Goal: Task Accomplishment & Management: Manage account settings

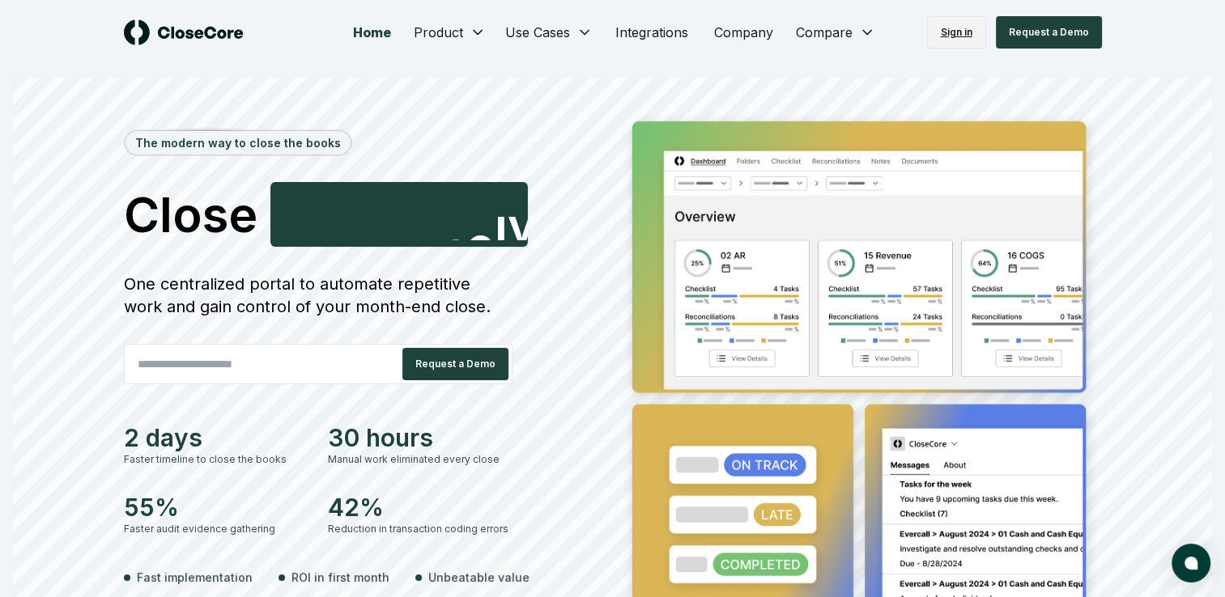
click at [958, 30] on link "Sign in" at bounding box center [956, 32] width 59 height 32
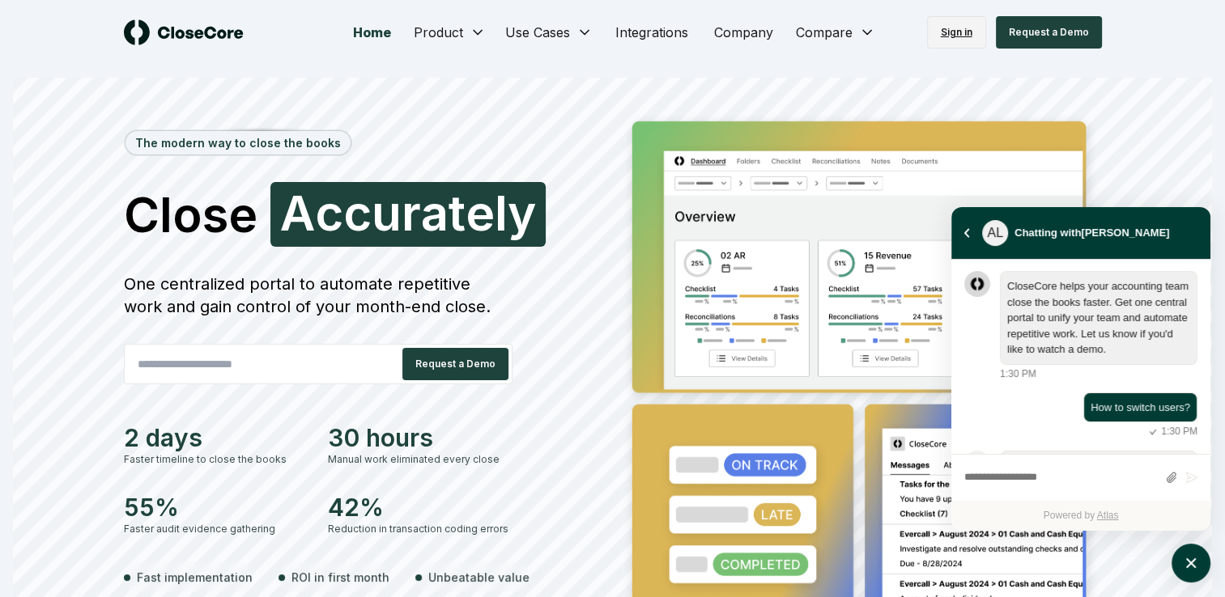
scroll to position [645, 0]
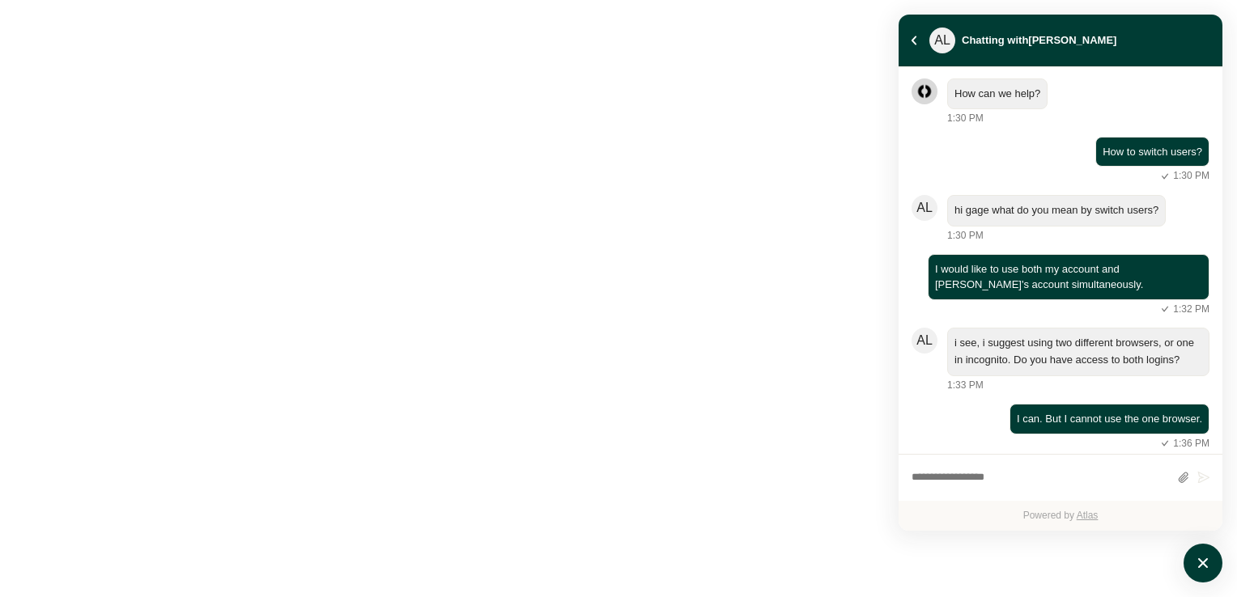
scroll to position [289, 0]
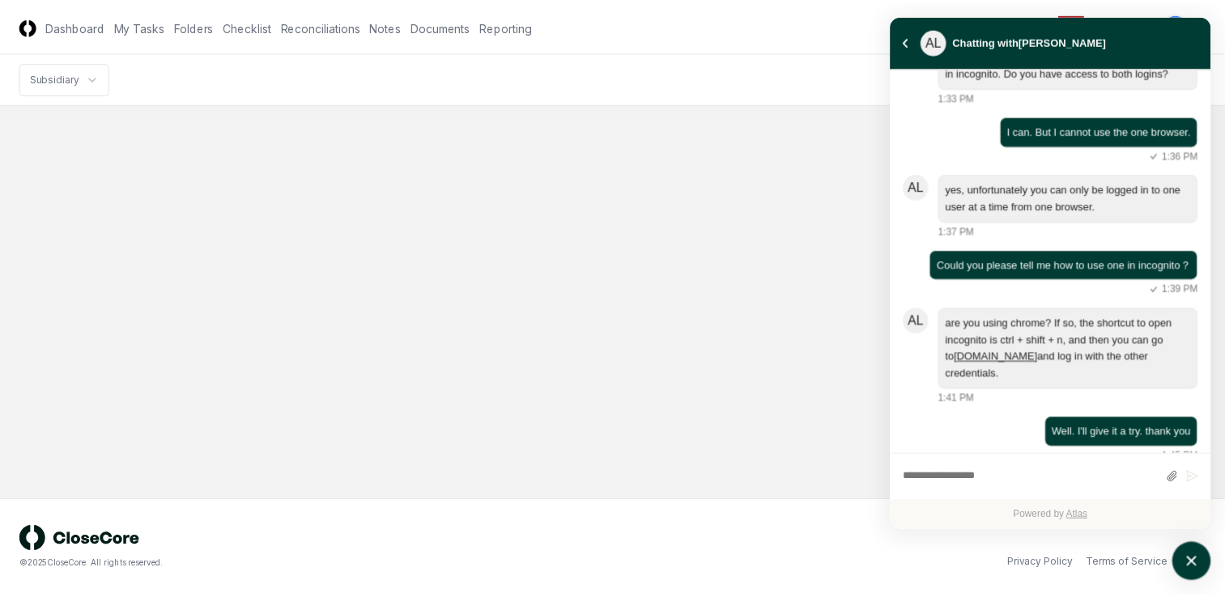
scroll to position [338, 0]
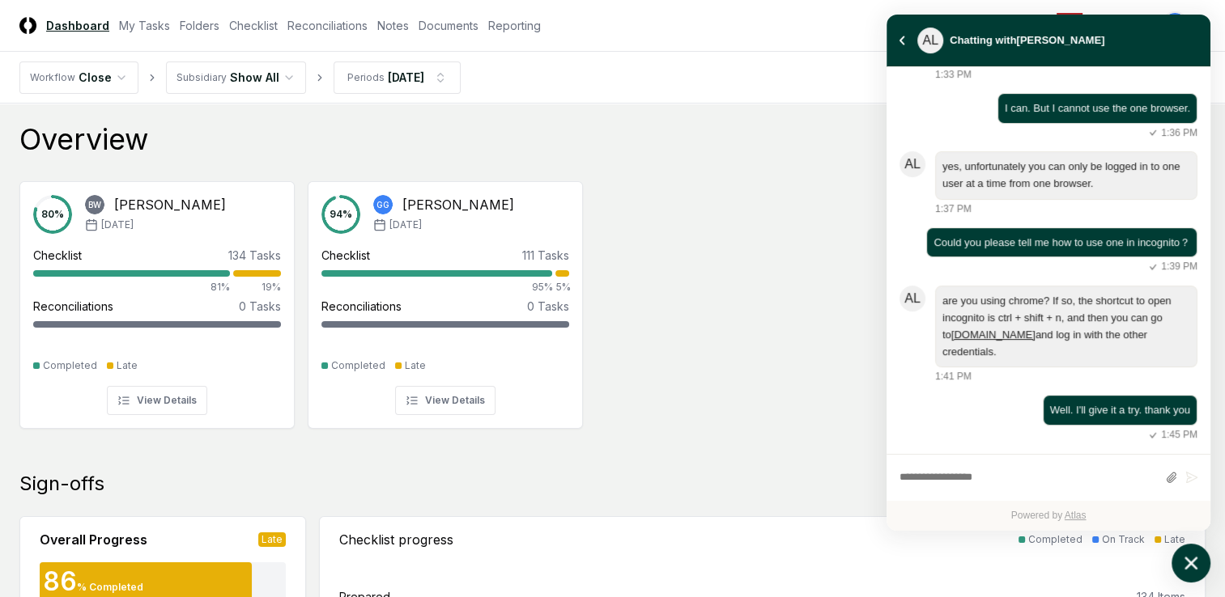
click at [1208, 568] on button "atlas-launcher" at bounding box center [1190, 563] width 39 height 39
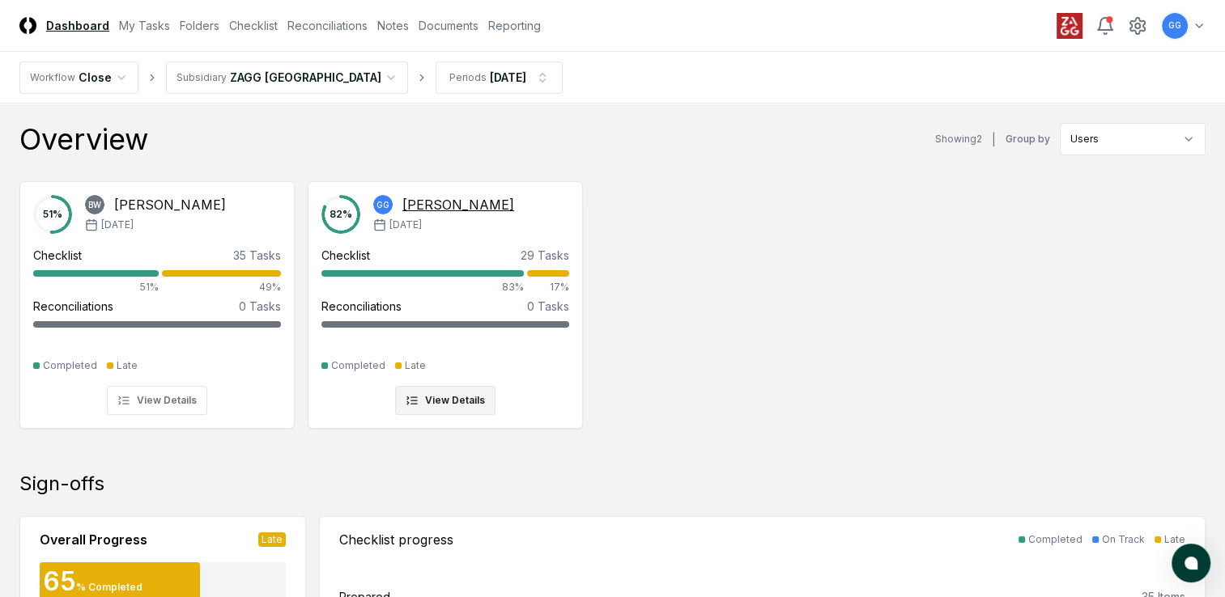
click at [350, 252] on div "Checklist" at bounding box center [345, 255] width 49 height 17
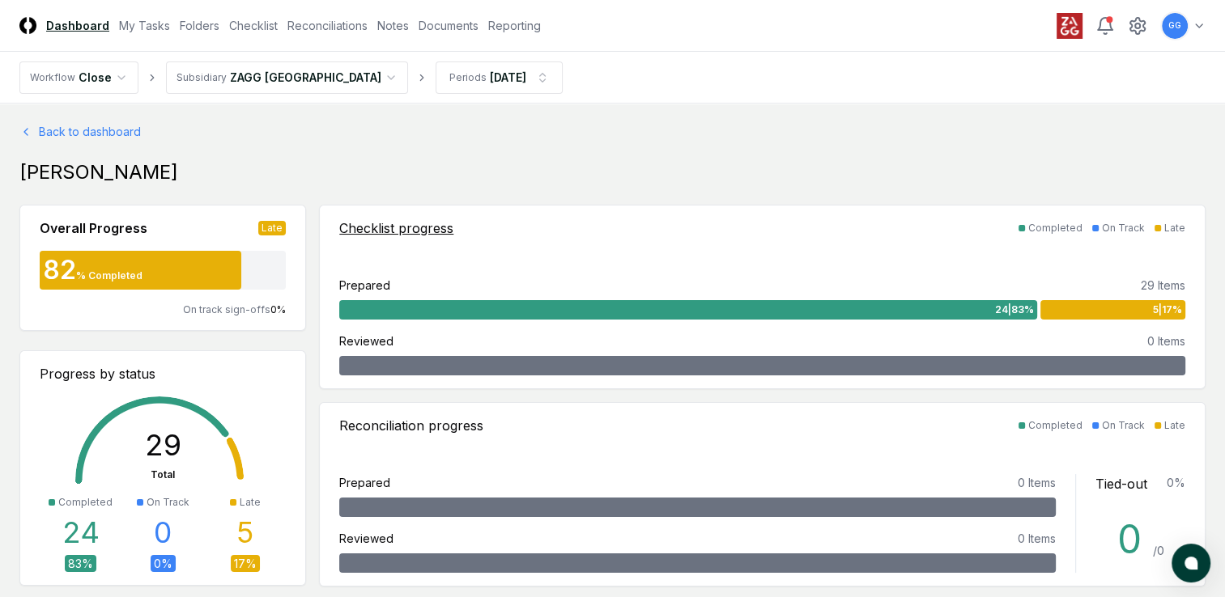
click at [385, 225] on div "Checklist progress" at bounding box center [396, 228] width 114 height 19
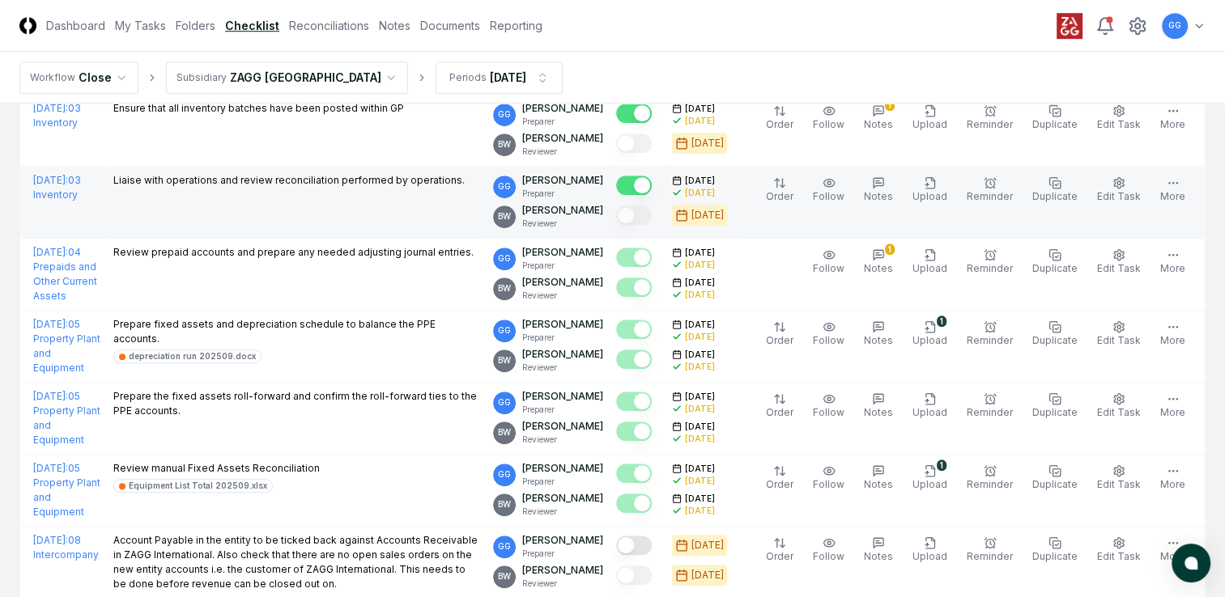
scroll to position [1295, 0]
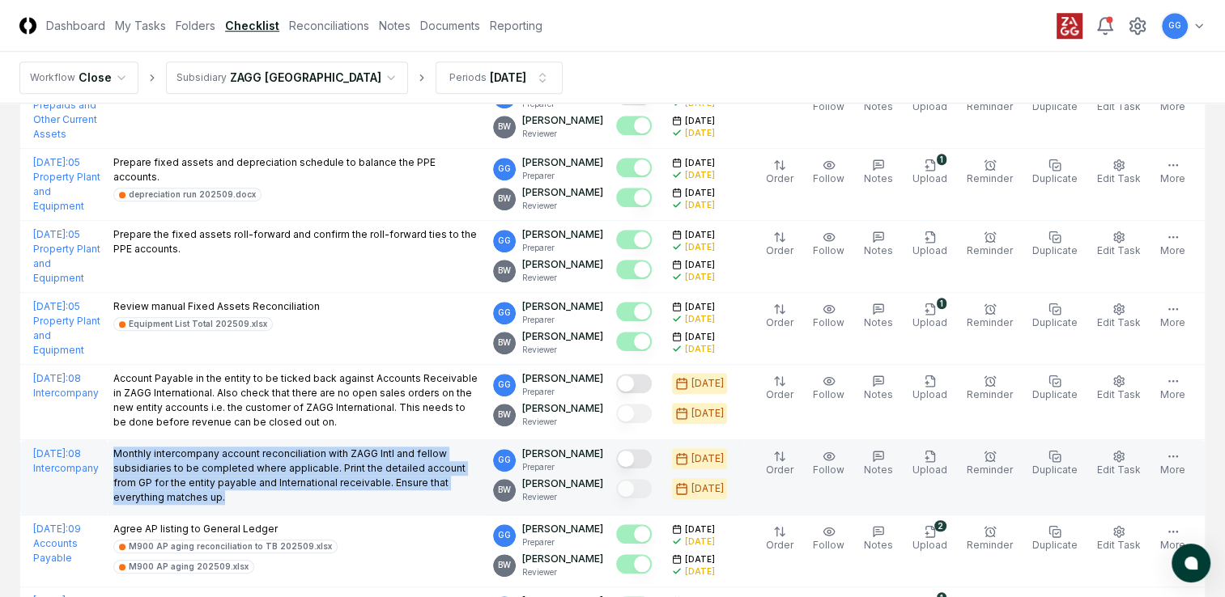
drag, startPoint x: 172, startPoint y: 440, endPoint x: 336, endPoint y: 495, distance: 172.8
click at [336, 495] on td "Monthly intercompany account reconciliation with ZAGG Intl and fellow subsidiar…" at bounding box center [297, 477] width 380 height 75
click at [480, 491] on p "Monthly intercompany account reconciliation with ZAGG Intl and fellow subsidiar…" at bounding box center [296, 476] width 367 height 58
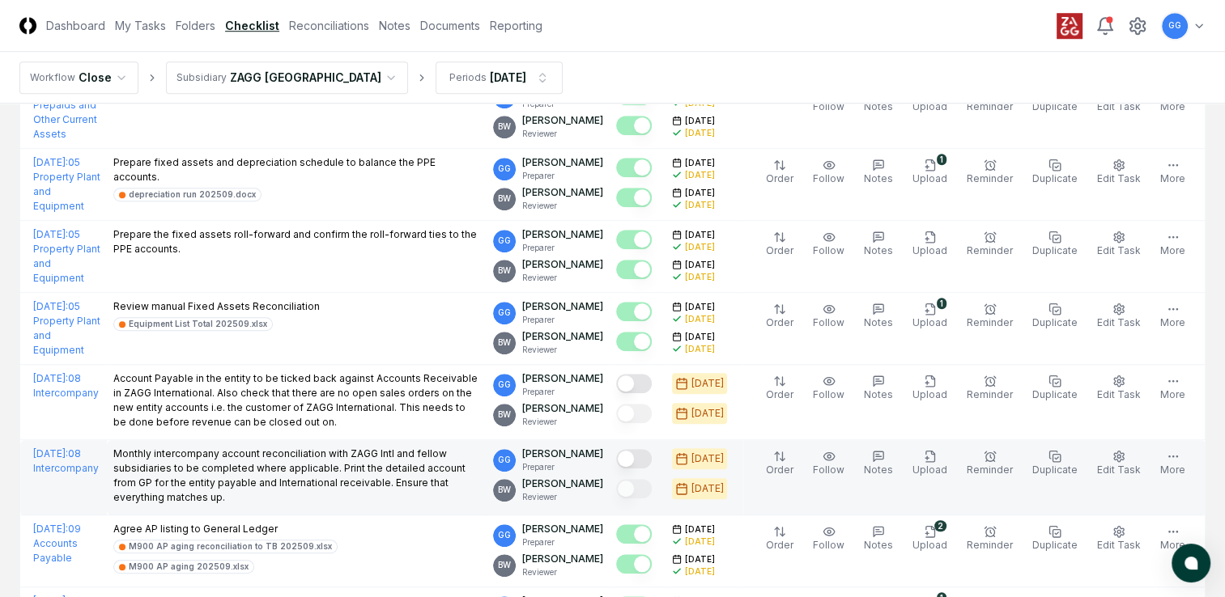
click at [647, 452] on button "Mark complete" at bounding box center [634, 458] width 36 height 19
click at [929, 458] on icon "button" at bounding box center [926, 458] width 3 height 0
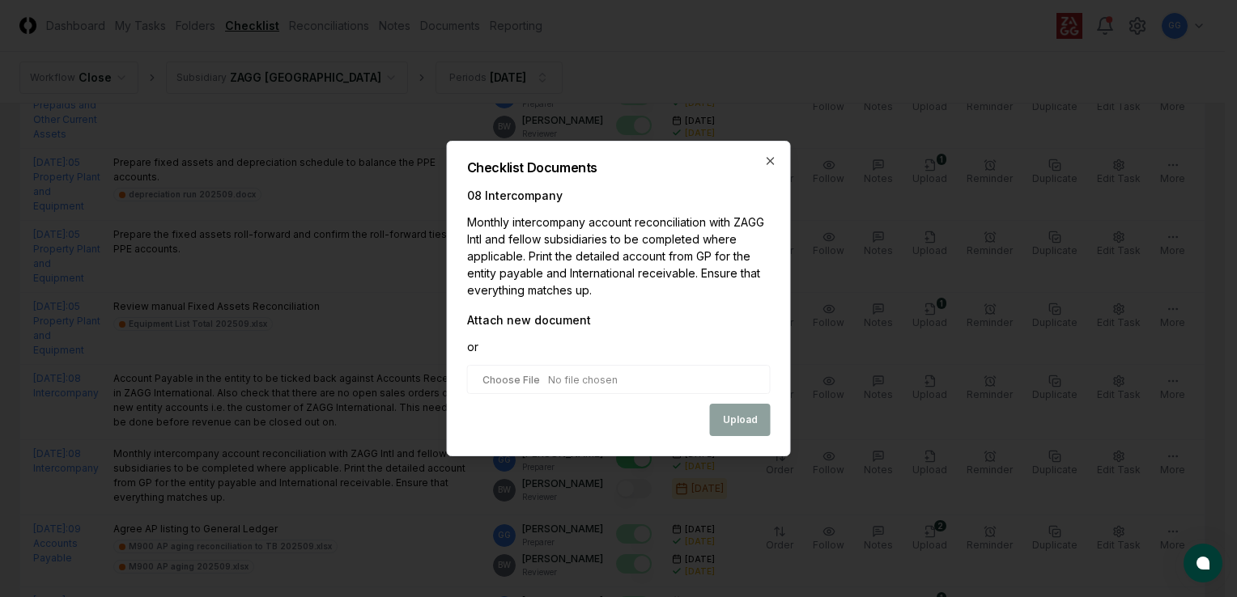
click at [657, 387] on input "file" at bounding box center [619, 379] width 304 height 29
type input "**********"
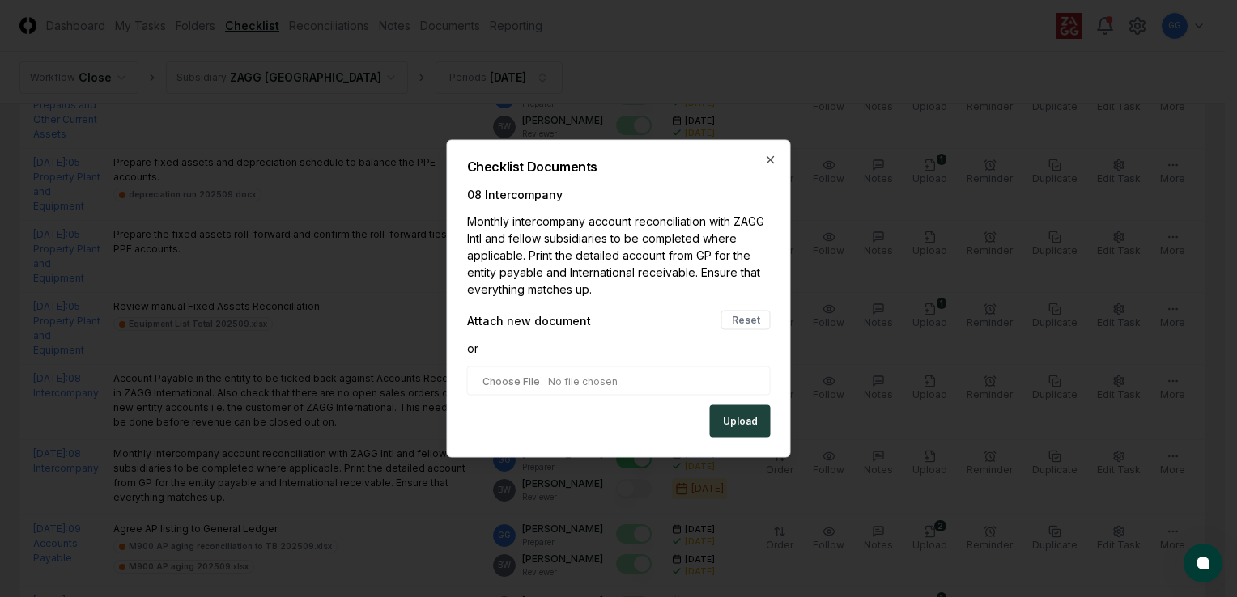
click at [737, 427] on button "Upload" at bounding box center [740, 422] width 61 height 32
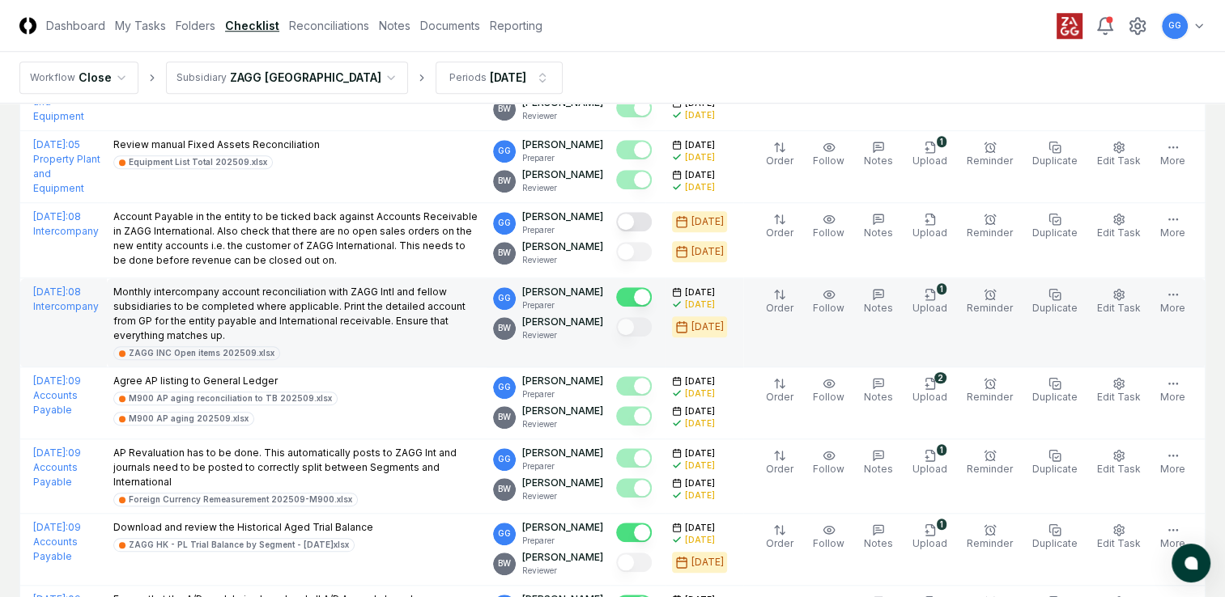
scroll to position [1538, 0]
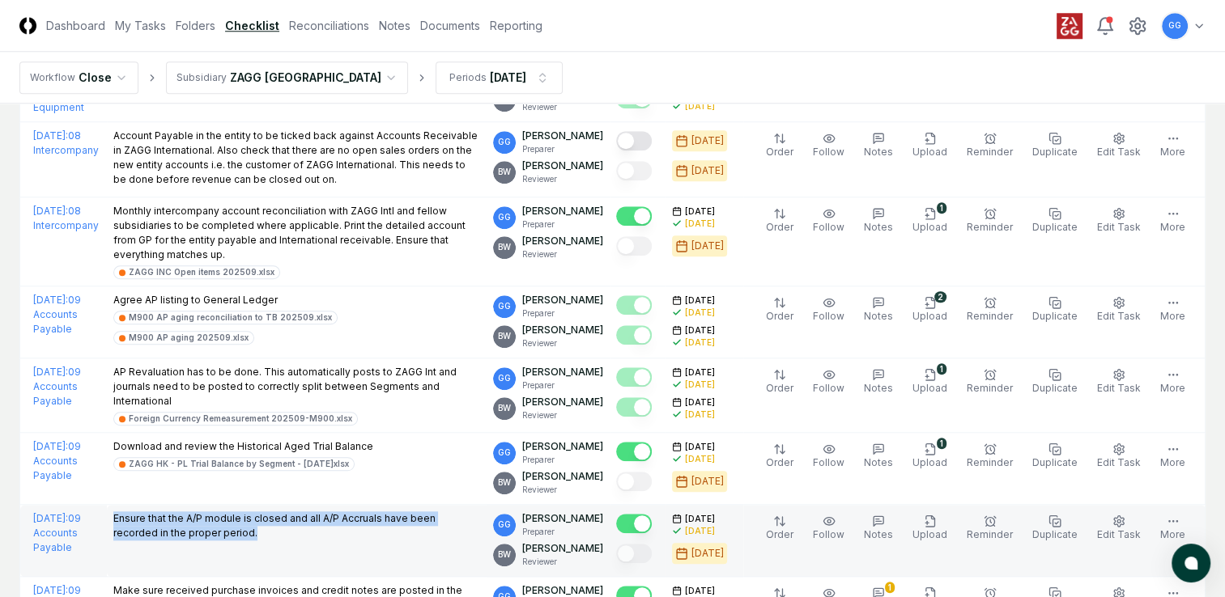
drag, startPoint x: 163, startPoint y: 507, endPoint x: 308, endPoint y: 536, distance: 147.8
click at [308, 536] on td "Ensure that the A/P module is closed and all A/P Accruals have been recorded in…" at bounding box center [297, 541] width 380 height 72
click at [885, 515] on icon "button" at bounding box center [878, 521] width 13 height 13
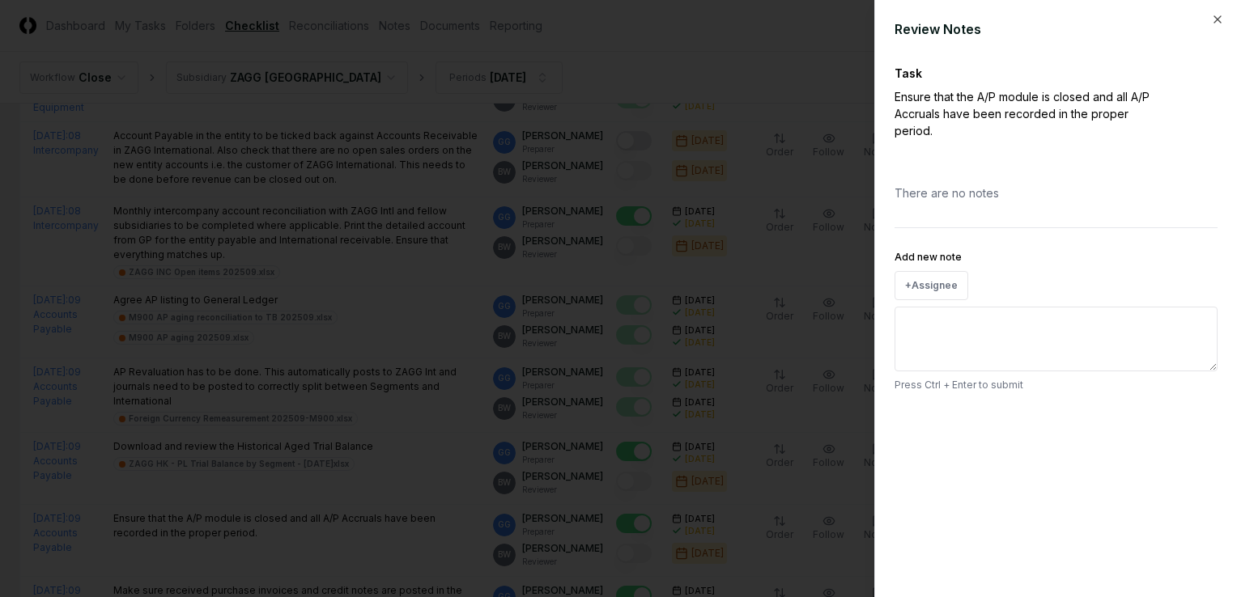
click at [929, 334] on textarea "Add new note" at bounding box center [1056, 339] width 323 height 65
type textarea "*"
type textarea "*****"
type textarea "*"
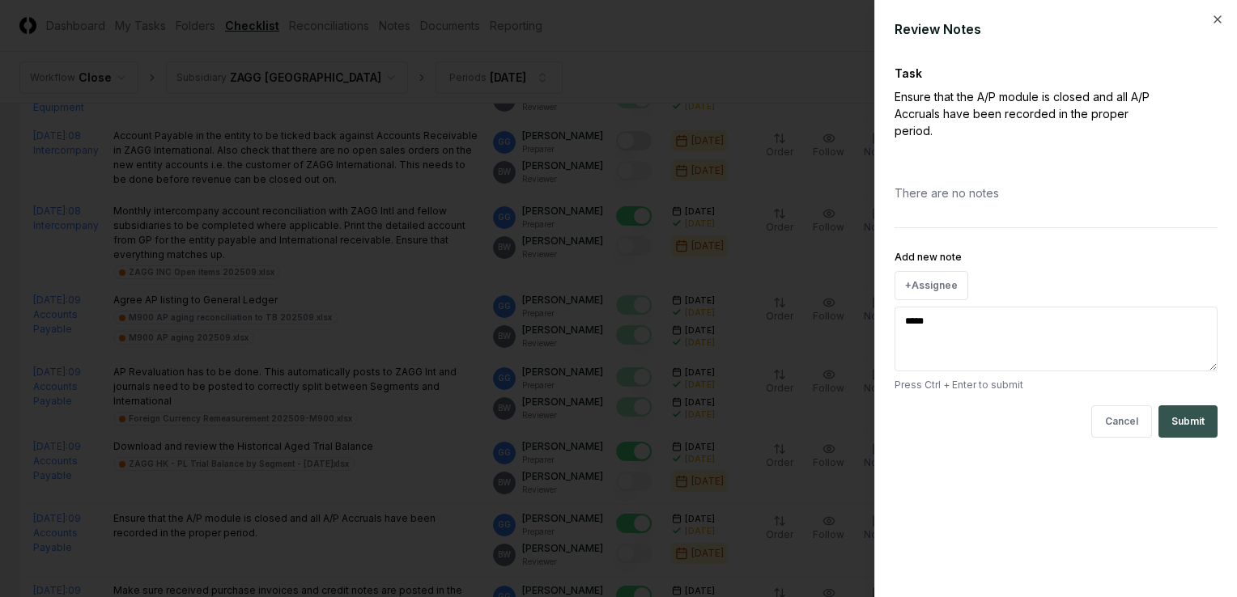
type textarea "*****"
click at [1203, 419] on button "Submit" at bounding box center [1187, 422] width 59 height 32
type textarea "*"
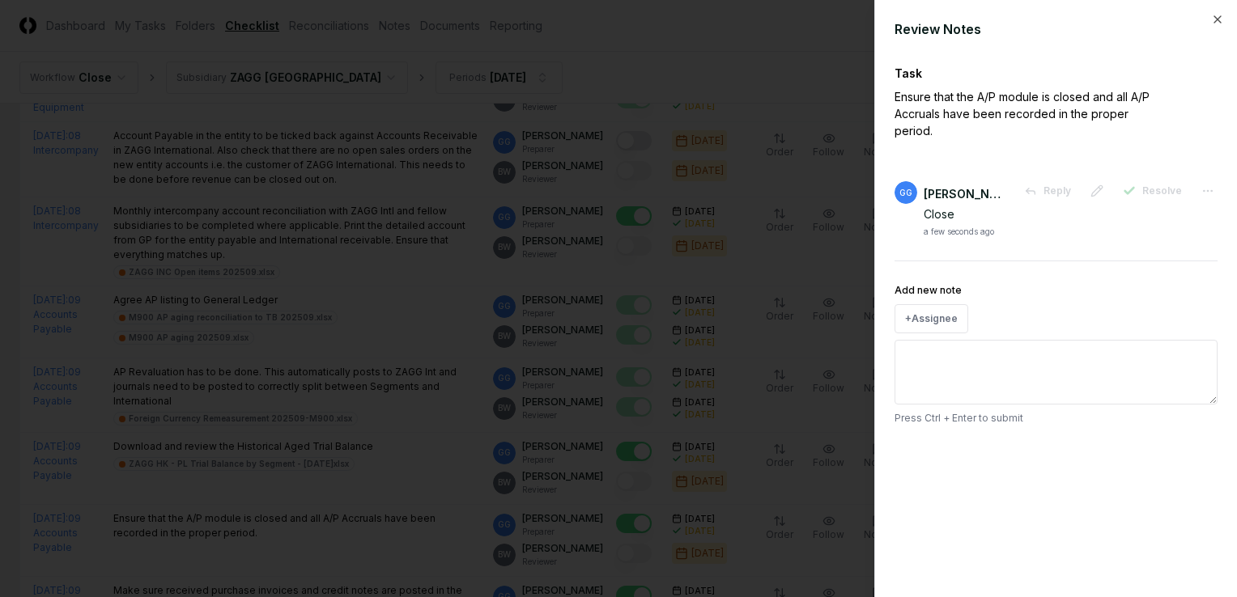
click at [445, 444] on div at bounding box center [618, 298] width 1237 height 597
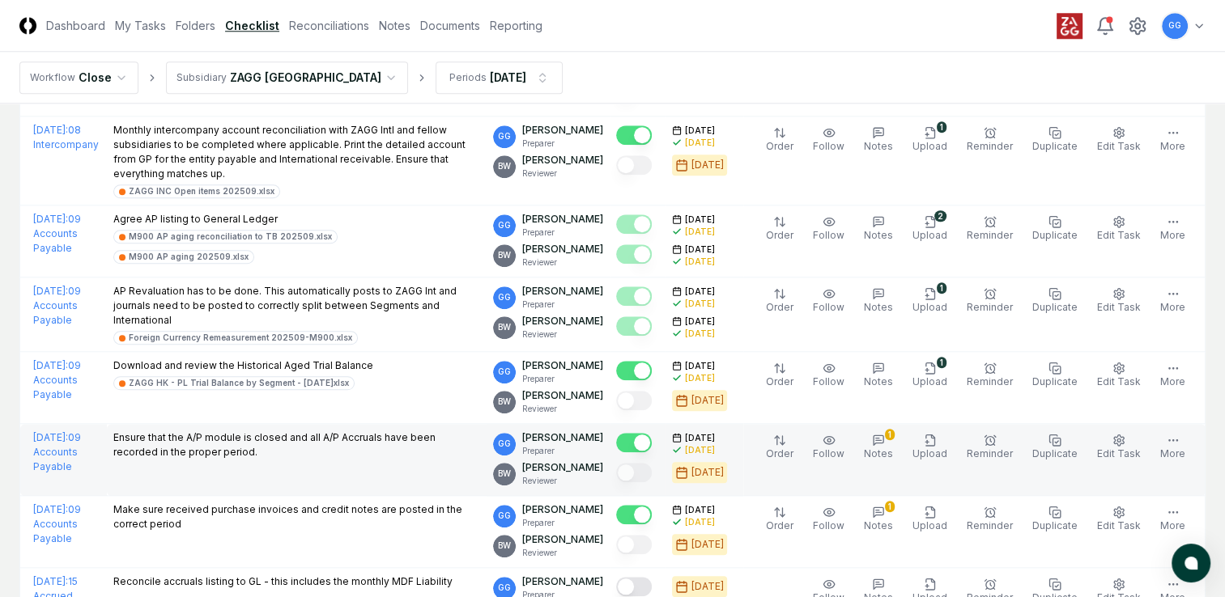
scroll to position [1700, 0]
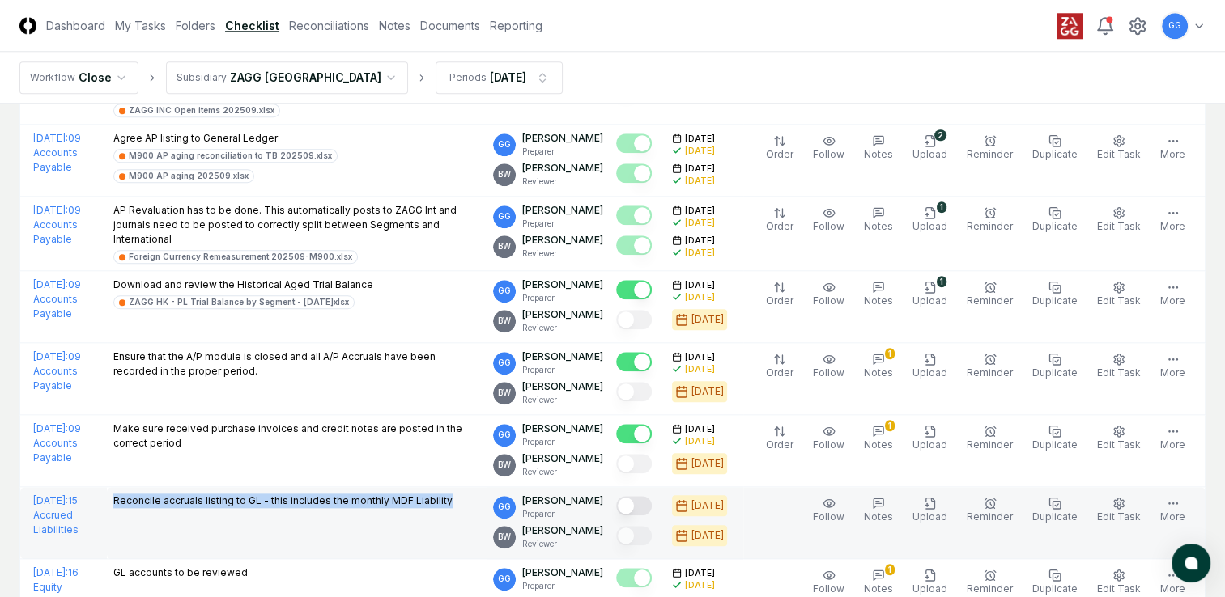
drag, startPoint x: 159, startPoint y: 491, endPoint x: 510, endPoint y: 510, distance: 351.0
click at [487, 510] on td "Reconcile accruals listing to GL - this includes the monthly MDF Liability" at bounding box center [297, 523] width 380 height 72
click at [450, 520] on td "Reconcile accruals listing to GL - this includes the monthly MDF Liability" at bounding box center [297, 523] width 380 height 72
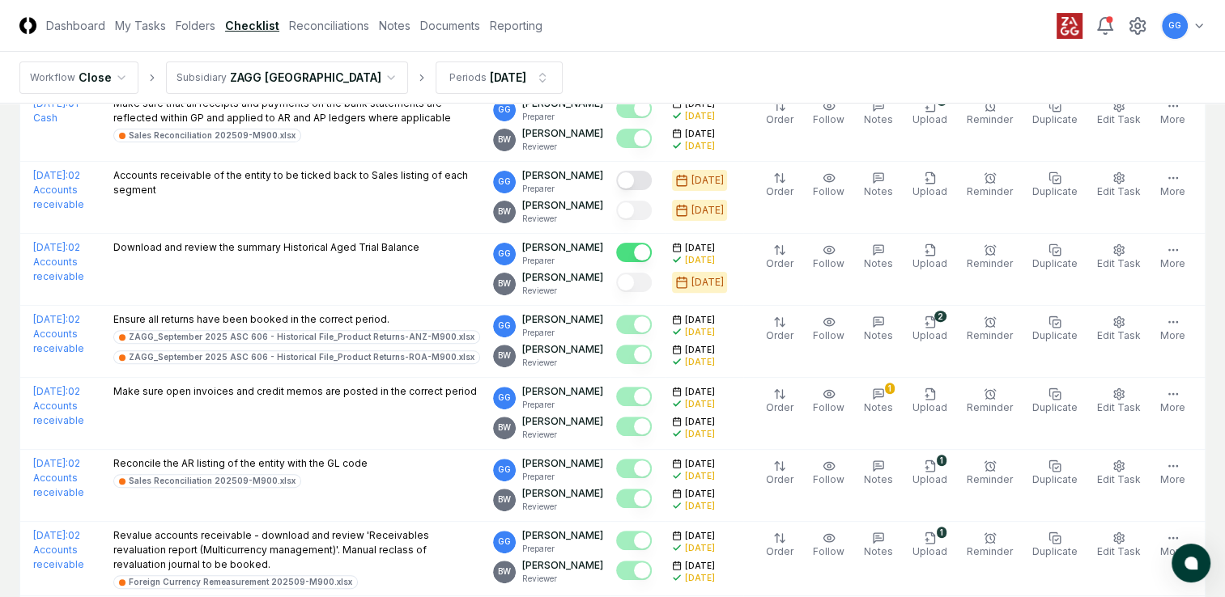
scroll to position [242, 0]
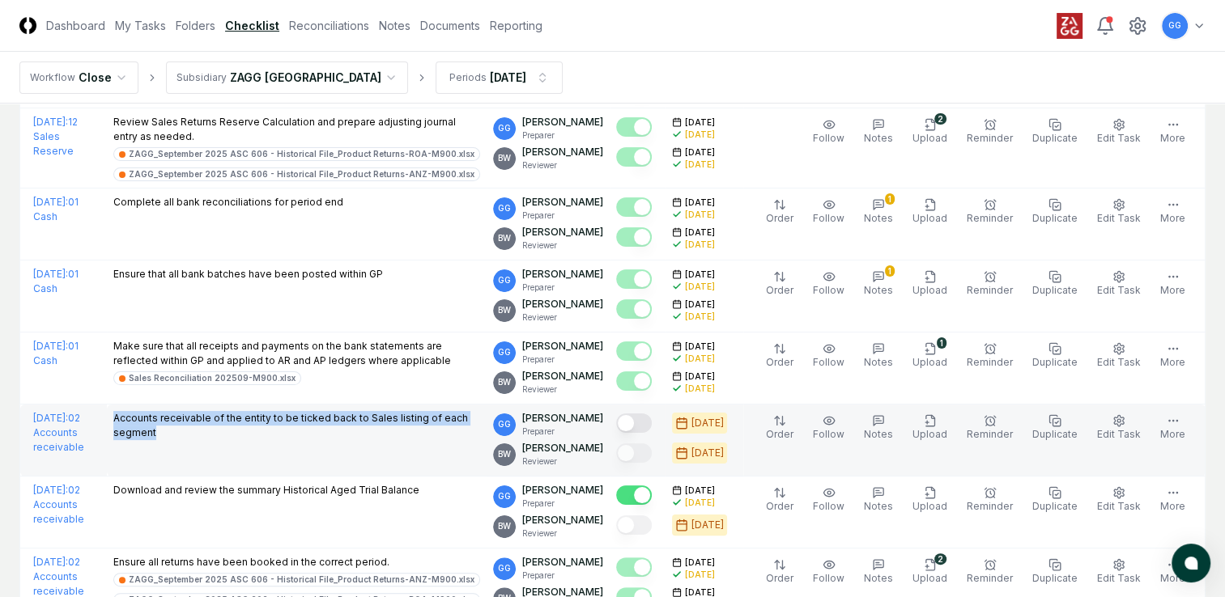
drag, startPoint x: 164, startPoint y: 414, endPoint x: 267, endPoint y: 429, distance: 104.0
click at [267, 429] on p "Accounts receivable of the entity to be ticked back to Sales listing of each se…" at bounding box center [296, 425] width 367 height 29
click at [241, 451] on td "Accounts receivable of the entity to be ticked back to Sales listing of each se…" at bounding box center [297, 441] width 380 height 72
click at [652, 426] on button "Mark complete" at bounding box center [634, 423] width 36 height 19
drag, startPoint x: 165, startPoint y: 417, endPoint x: 278, endPoint y: 433, distance: 114.5
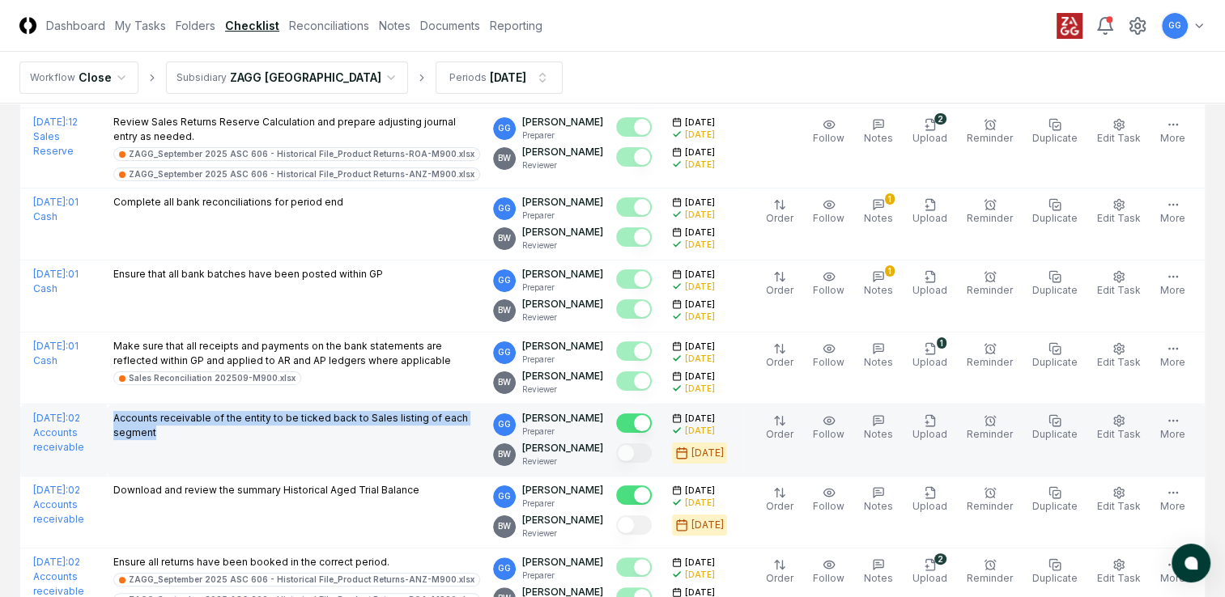
click at [278, 433] on p "Accounts receivable of the entity to be ticked back to Sales listing of each se…" at bounding box center [296, 425] width 367 height 29
click at [240, 448] on td "Accounts receivable of the entity to be ticked back to Sales listing of each se…" at bounding box center [297, 441] width 380 height 72
click at [934, 416] on icon "button" at bounding box center [932, 416] width 3 height 3
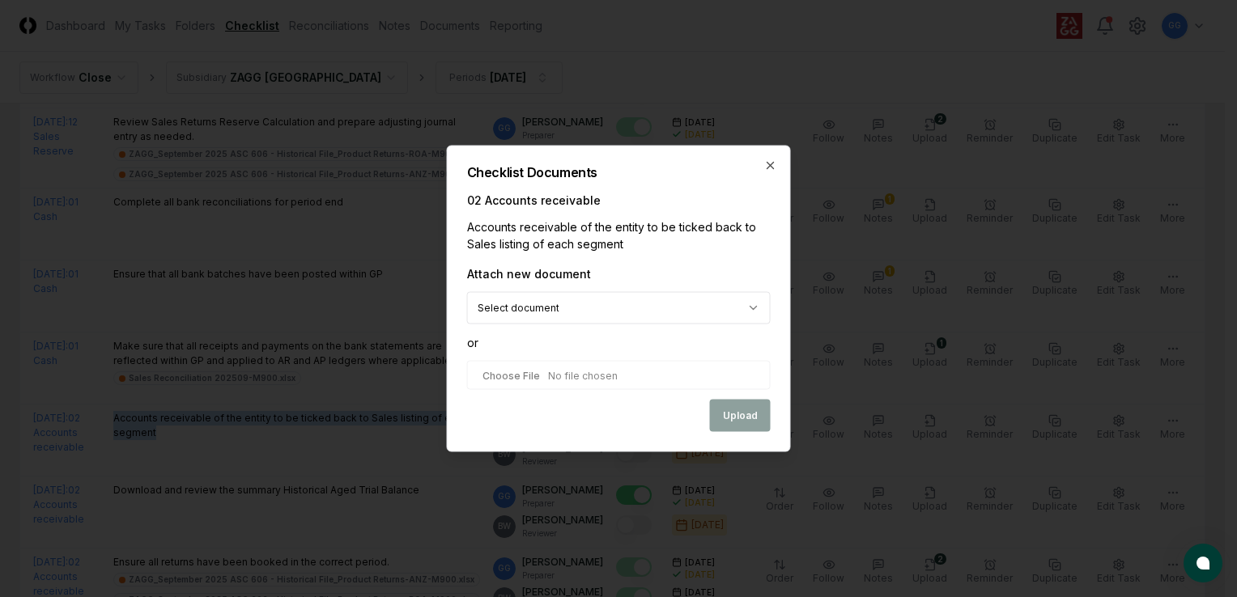
click at [557, 377] on input "file" at bounding box center [619, 375] width 304 height 29
type input "**********"
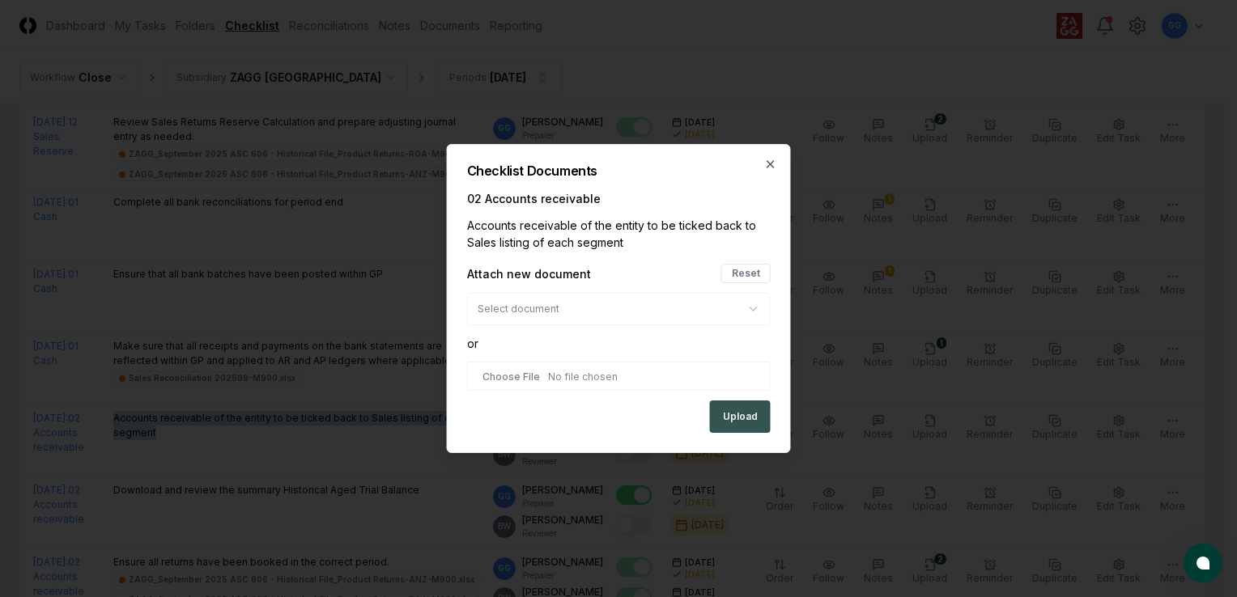
click at [739, 416] on button "Upload" at bounding box center [740, 417] width 61 height 32
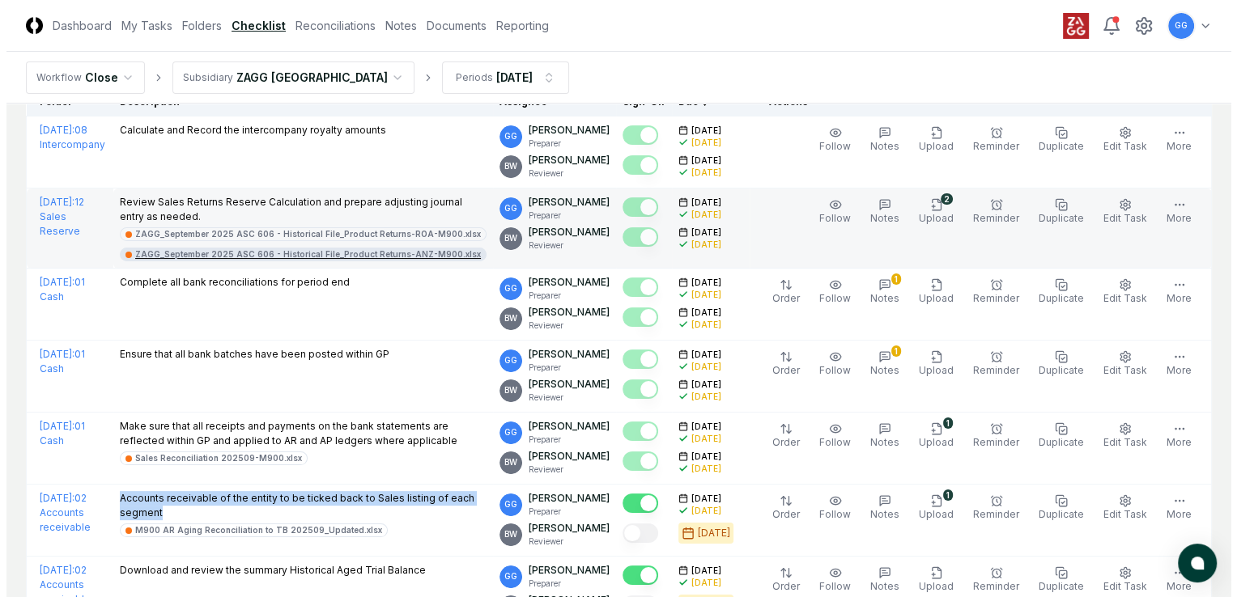
scroll to position [0, 0]
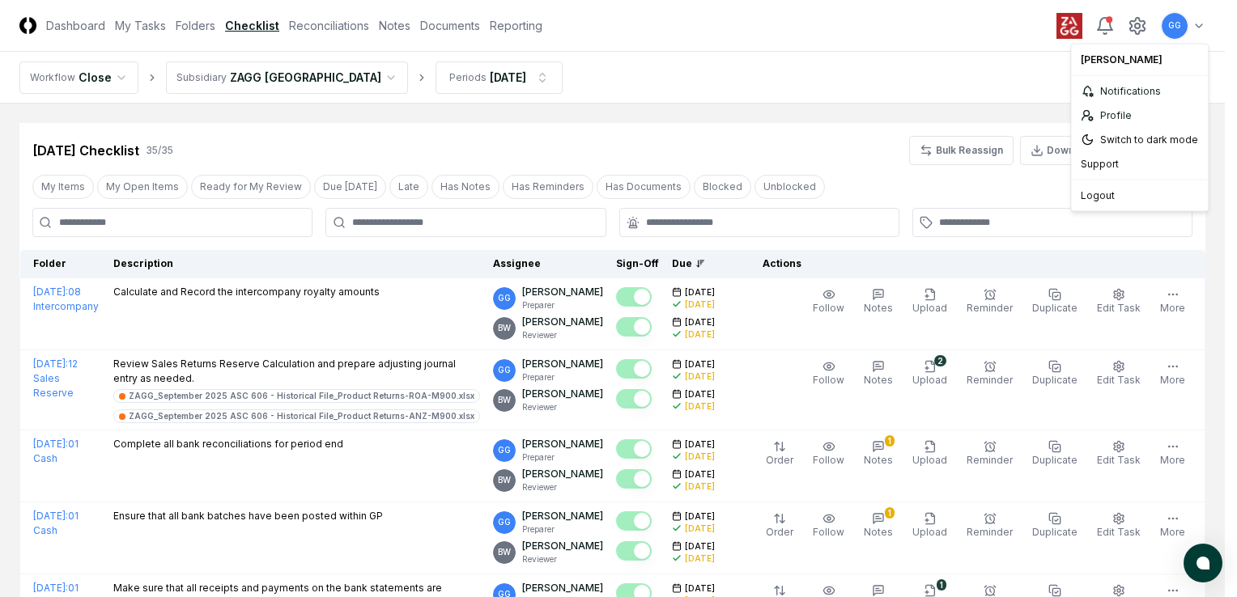
click at [1107, 196] on div "Logout" at bounding box center [1139, 196] width 130 height 24
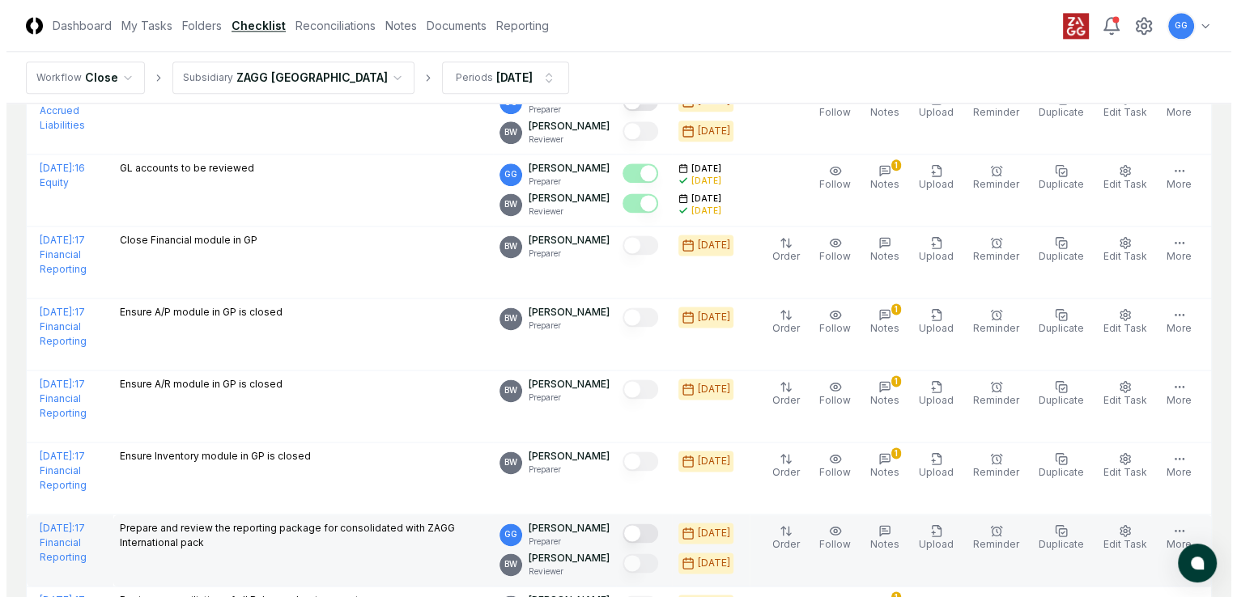
scroll to position [2347, 0]
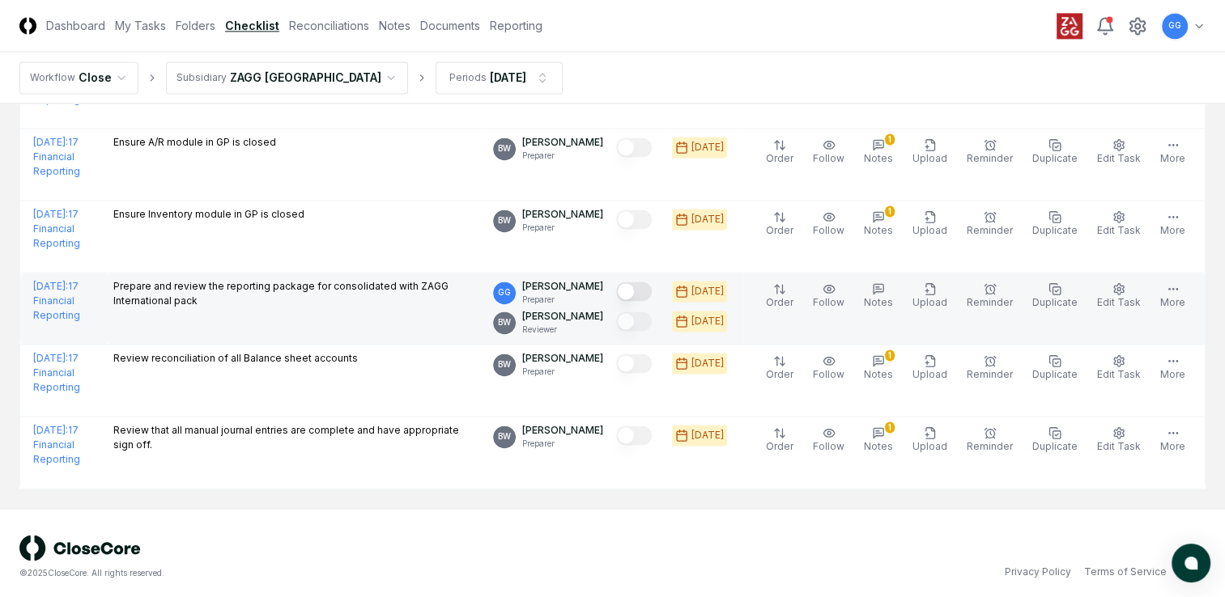
click at [652, 285] on button "Mark complete" at bounding box center [634, 291] width 36 height 19
click at [937, 287] on icon "button" at bounding box center [930, 289] width 13 height 13
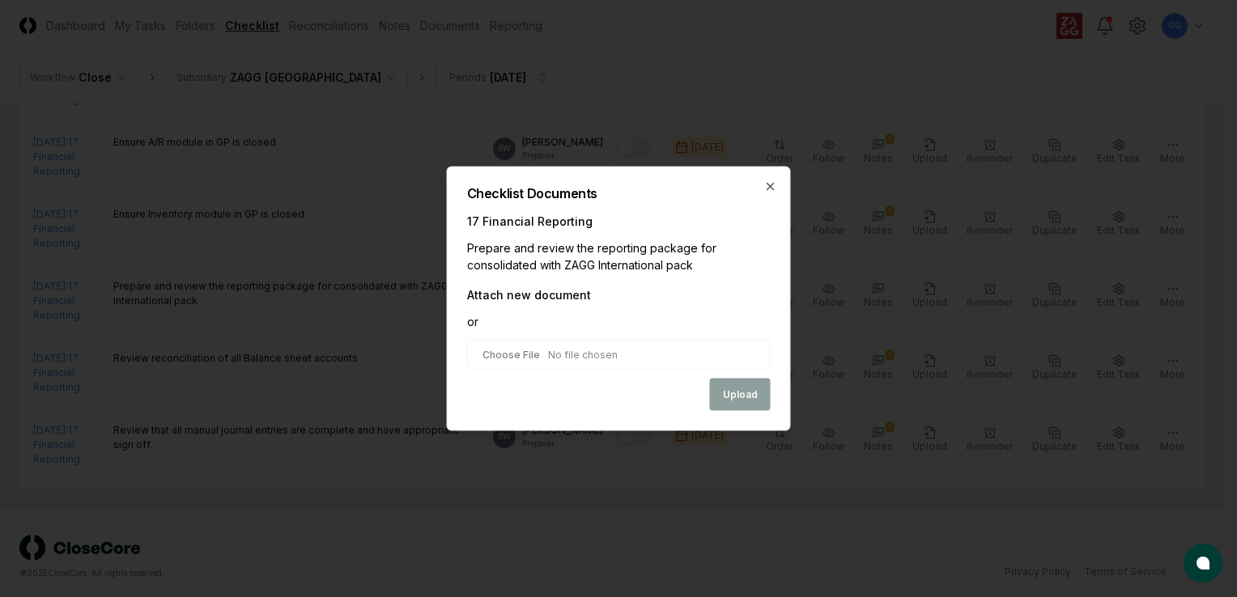
click at [676, 355] on input "file" at bounding box center [619, 354] width 304 height 29
type input "**********"
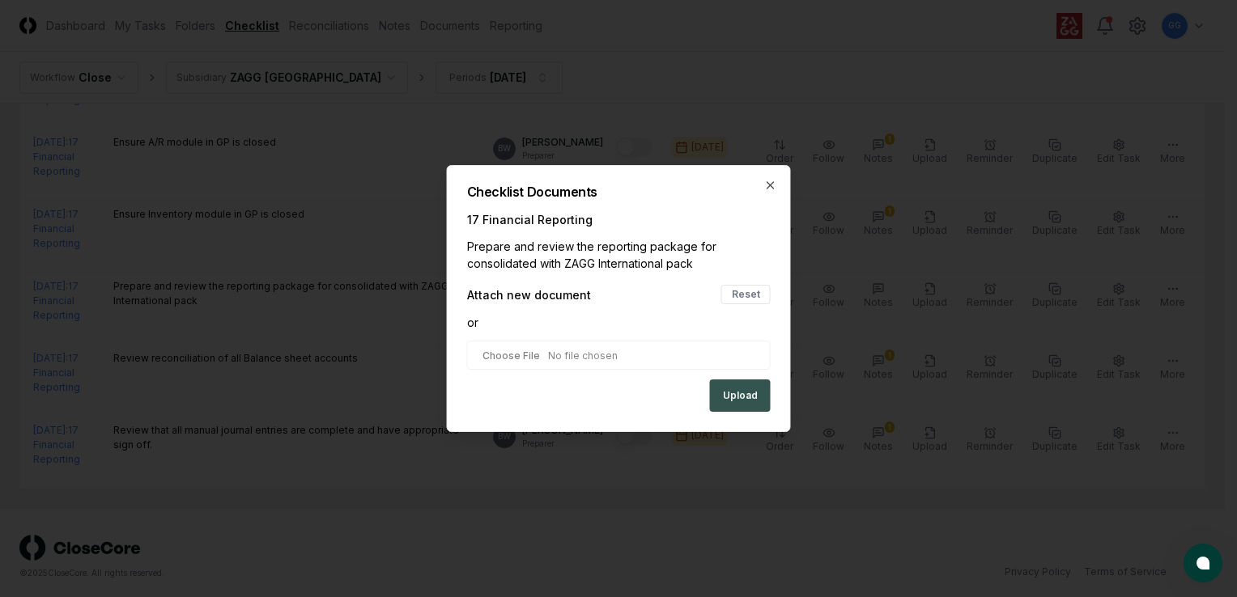
click at [748, 394] on button "Upload" at bounding box center [740, 396] width 61 height 32
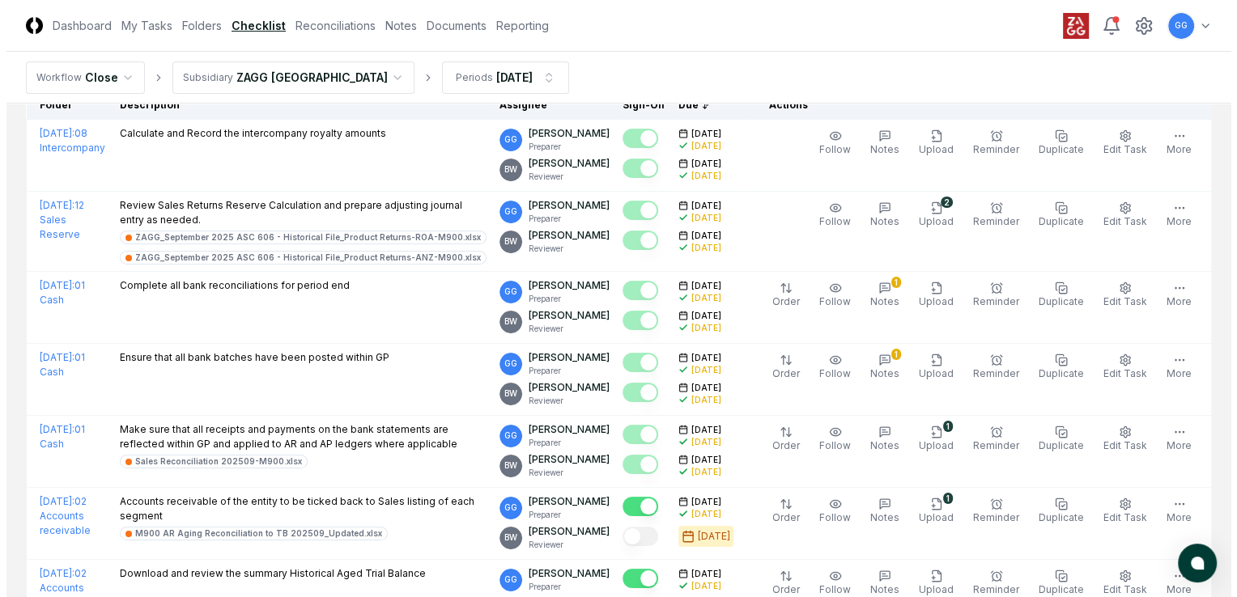
scroll to position [0, 0]
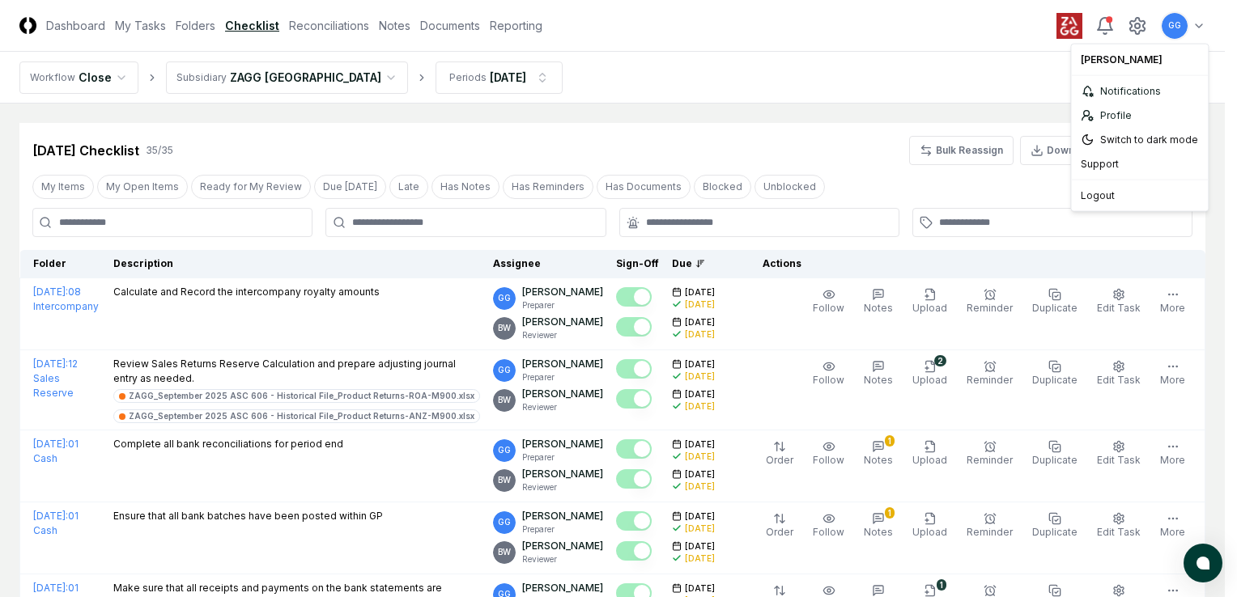
click at [1128, 189] on div "Logout" at bounding box center [1139, 196] width 130 height 24
